Goal: Task Accomplishment & Management: Manage account settings

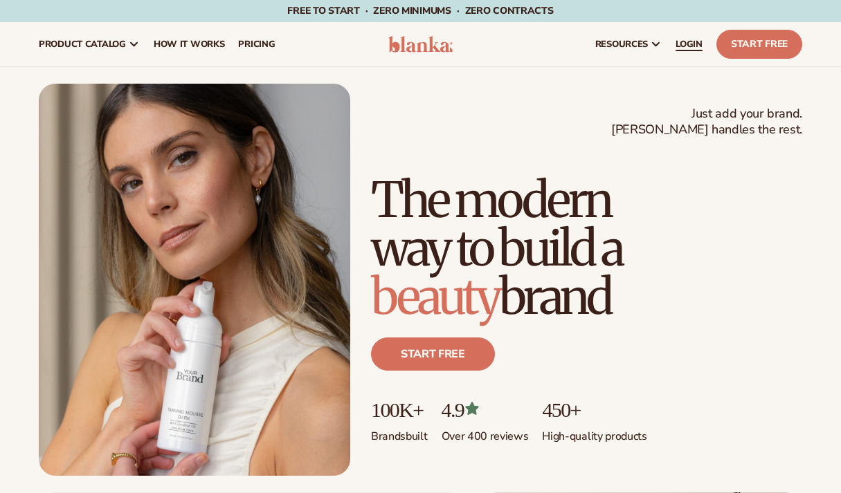
click at [691, 47] on span "LOGIN" at bounding box center [688, 44] width 27 height 11
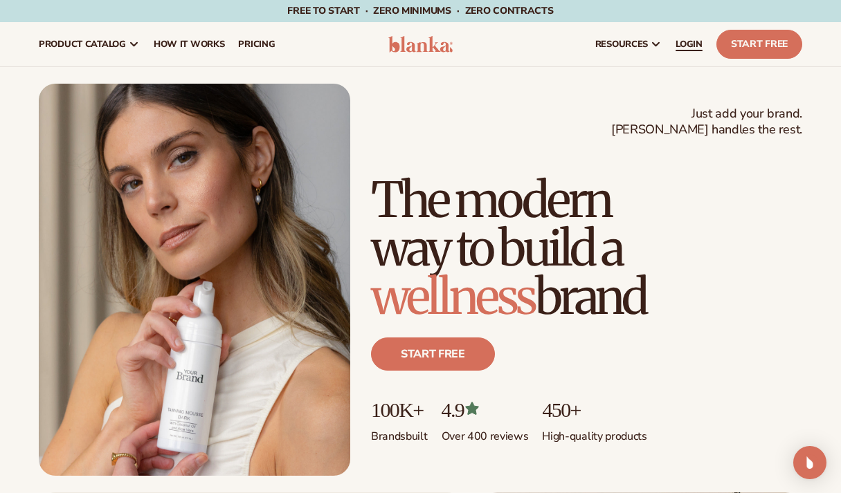
click at [693, 47] on span "LOGIN" at bounding box center [688, 44] width 27 height 11
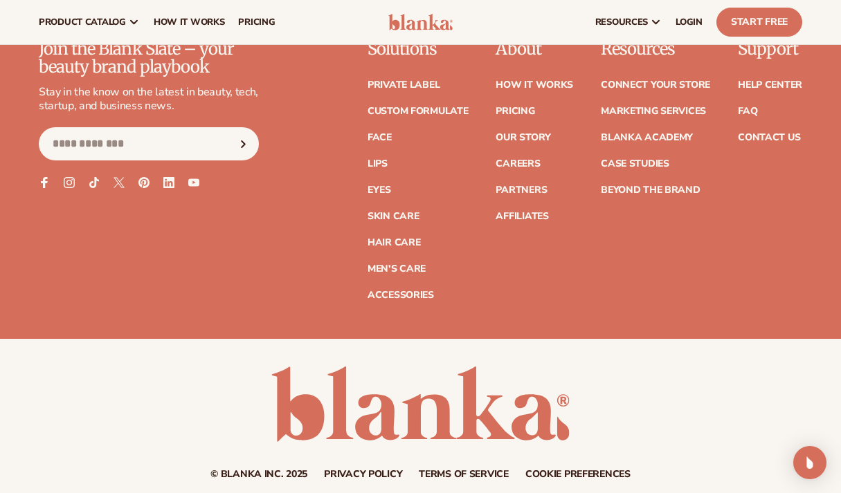
scroll to position [5382, 0]
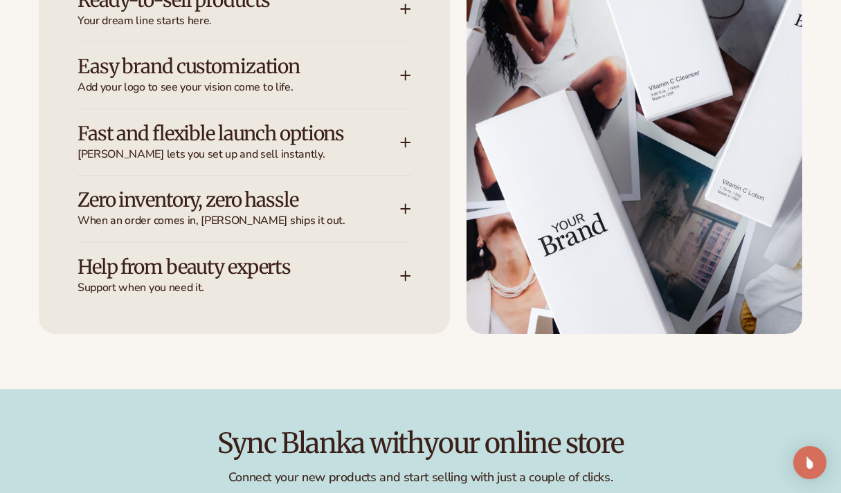
scroll to position [1972, 0]
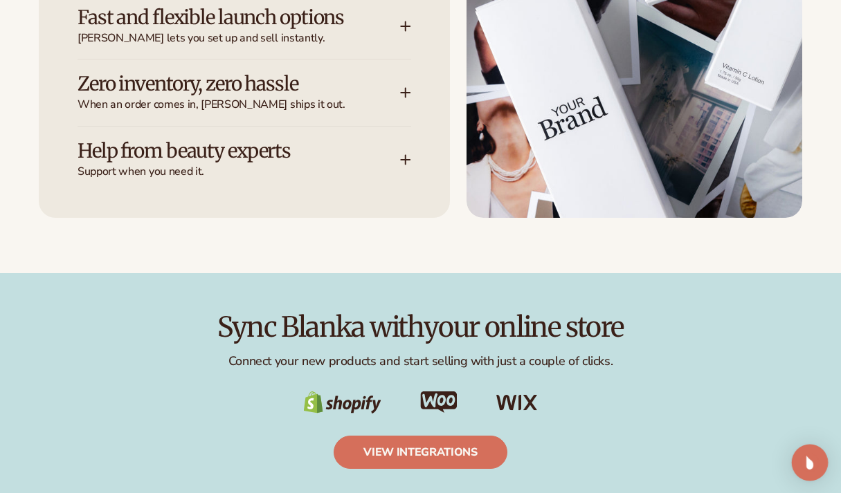
click at [817, 470] on div "Open Intercom Messenger" at bounding box center [810, 463] width 37 height 37
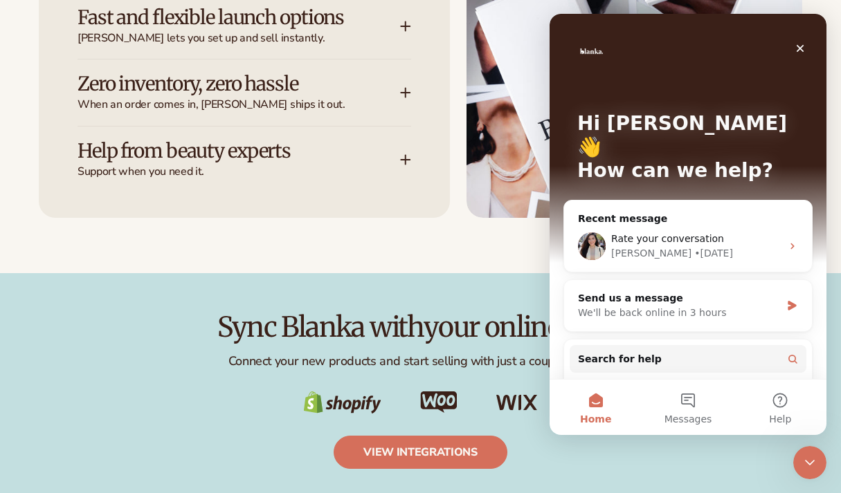
scroll to position [0, 0]
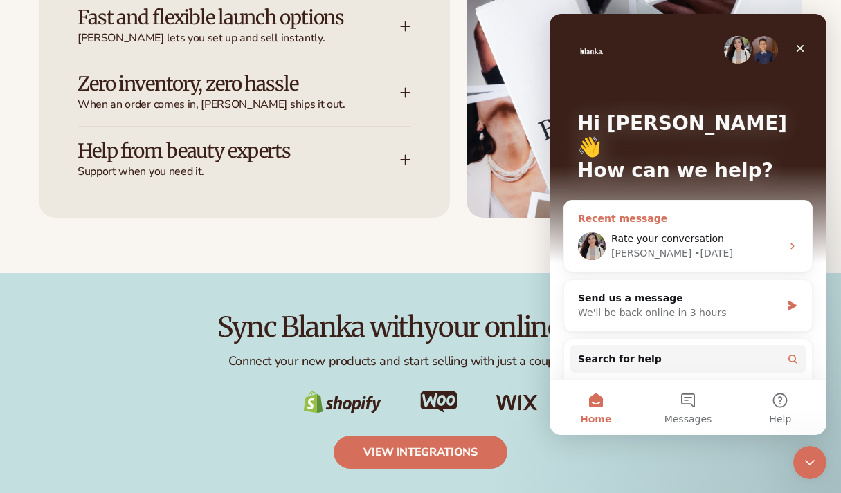
click at [694, 246] on div "• 1w ago" at bounding box center [713, 253] width 39 height 15
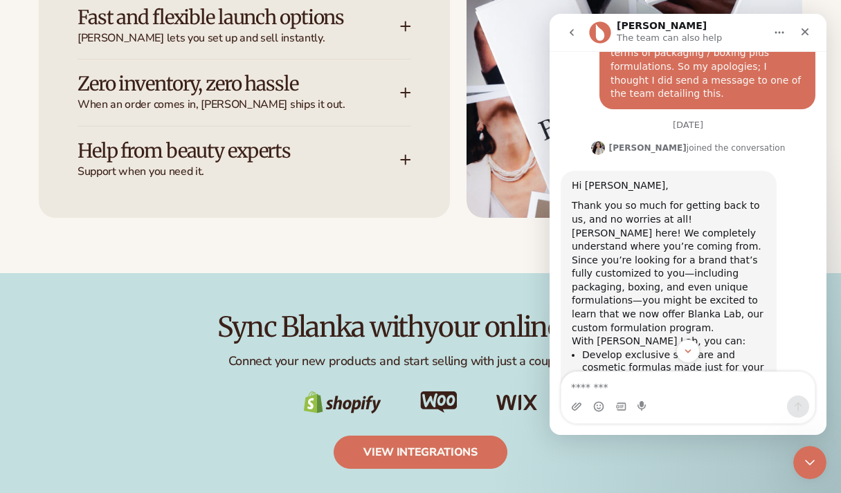
scroll to position [1591, 0]
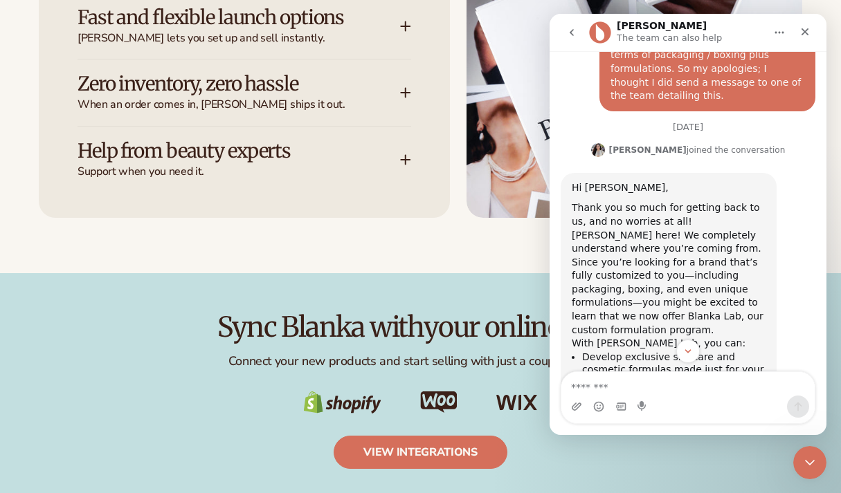
click at [574, 35] on icon "go back" at bounding box center [571, 32] width 11 height 11
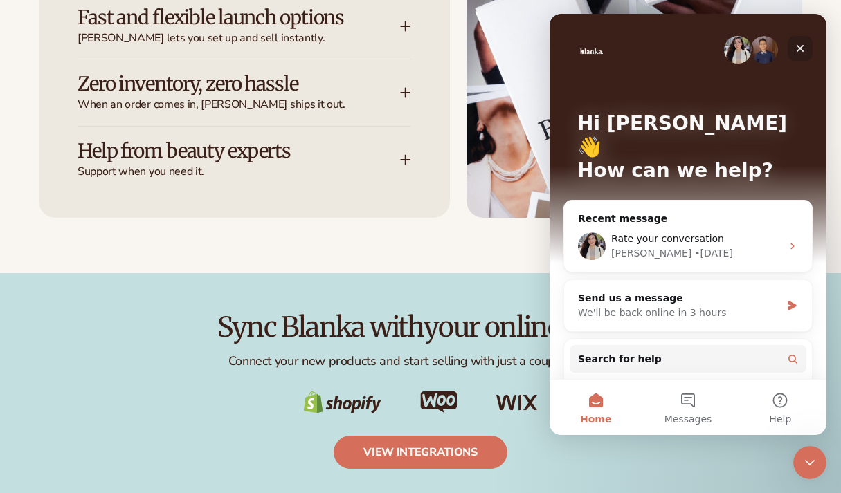
click at [799, 54] on div "Close" at bounding box center [800, 48] width 25 height 25
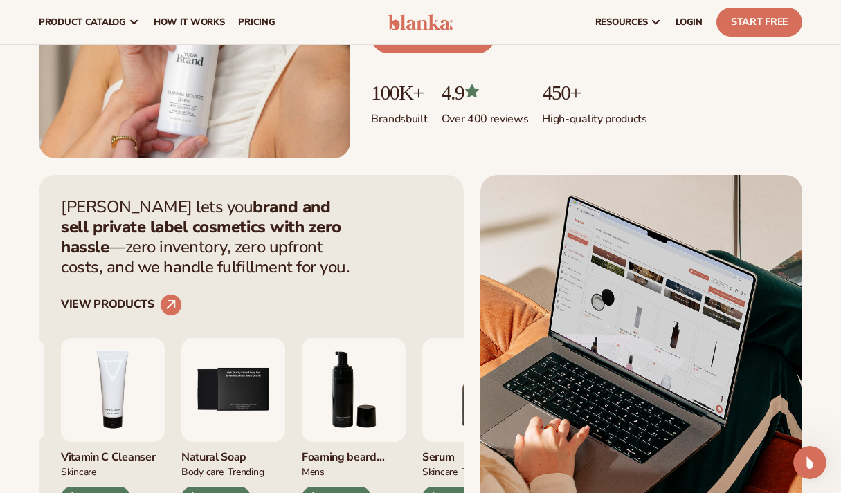
scroll to position [171, 0]
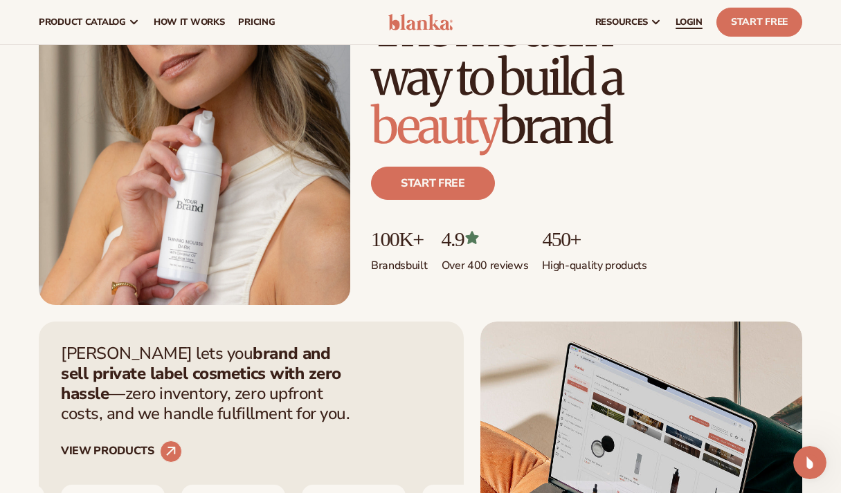
click at [695, 21] on span "LOGIN" at bounding box center [688, 22] width 27 height 11
